Goal: Navigation & Orientation: Find specific page/section

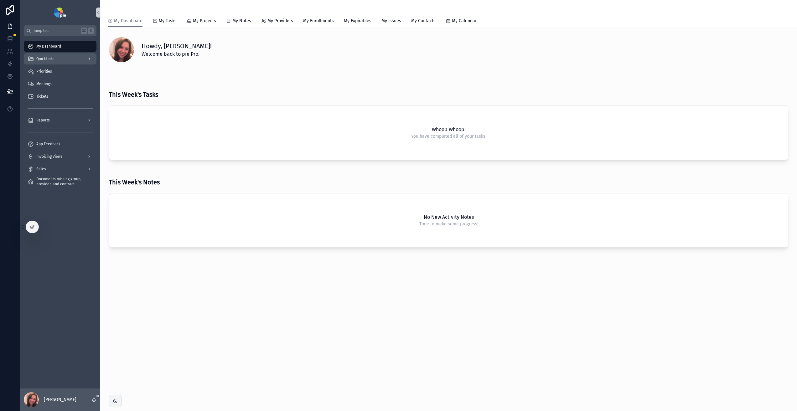
click at [62, 60] on div "QuickLinks" at bounding box center [60, 59] width 65 height 10
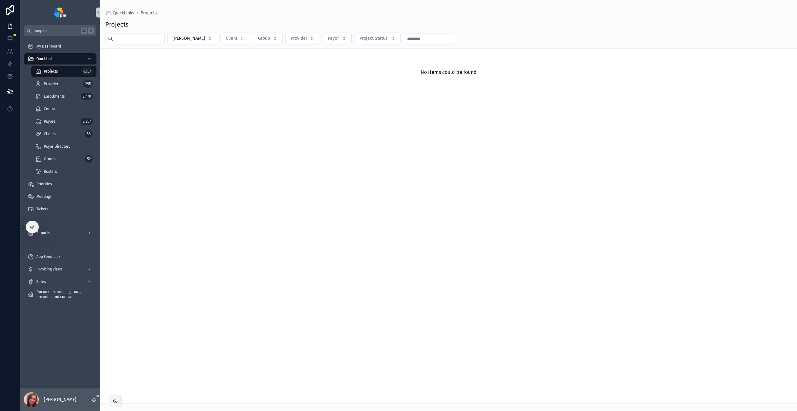
drag, startPoint x: 34, startPoint y: 230, endPoint x: 37, endPoint y: 337, distance: 107.4
click at [29, 349] on div "Jump to... K My Dashboard QuickLinks Projects 4,157 Providers 295 Enrollments 3…" at bounding box center [408, 205] width 777 height 411
drag, startPoint x: 29, startPoint y: 231, endPoint x: 11, endPoint y: 243, distance: 21.9
click at [11, 243] on div "Jump to... K My Dashboard QuickLinks Projects 4,157 Providers 295 Enrollments 3…" at bounding box center [398, 205] width 797 height 411
